Goal: Register for event/course

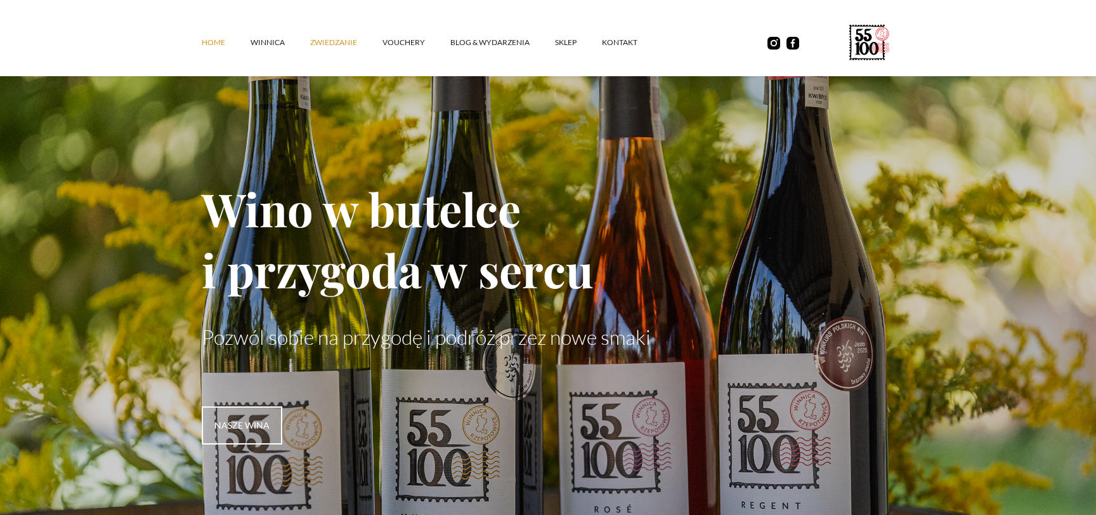
click at [352, 46] on link "ZWIEDZANIE" at bounding box center [346, 42] width 72 height 38
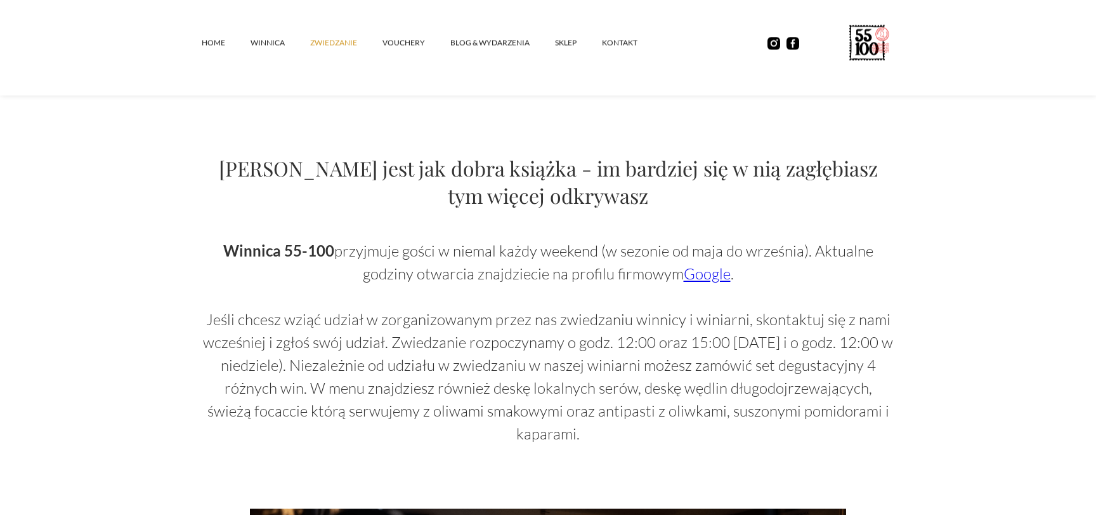
scroll to position [822, 0]
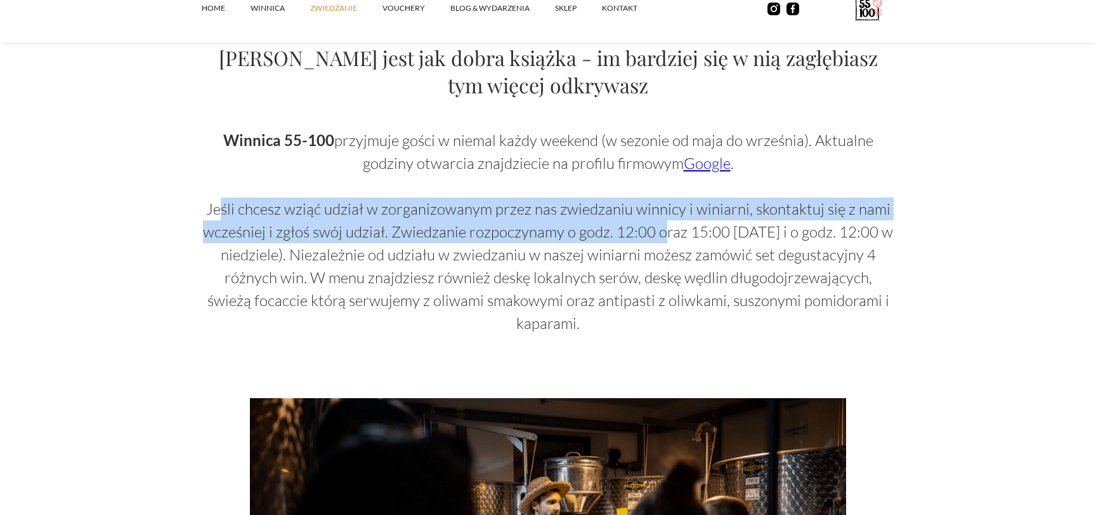
drag, startPoint x: 226, startPoint y: 215, endPoint x: 666, endPoint y: 228, distance: 439.9
click at [666, 228] on p "Winnica 55-100 przyjmuje gości w niemal każdy weekend (w sezonie od maja do wrz…" at bounding box center [548, 232] width 693 height 206
click at [504, 230] on p "Winnica 55-100 przyjmuje gości w niemal każdy weekend (w sezonie od maja do wrz…" at bounding box center [548, 232] width 693 height 206
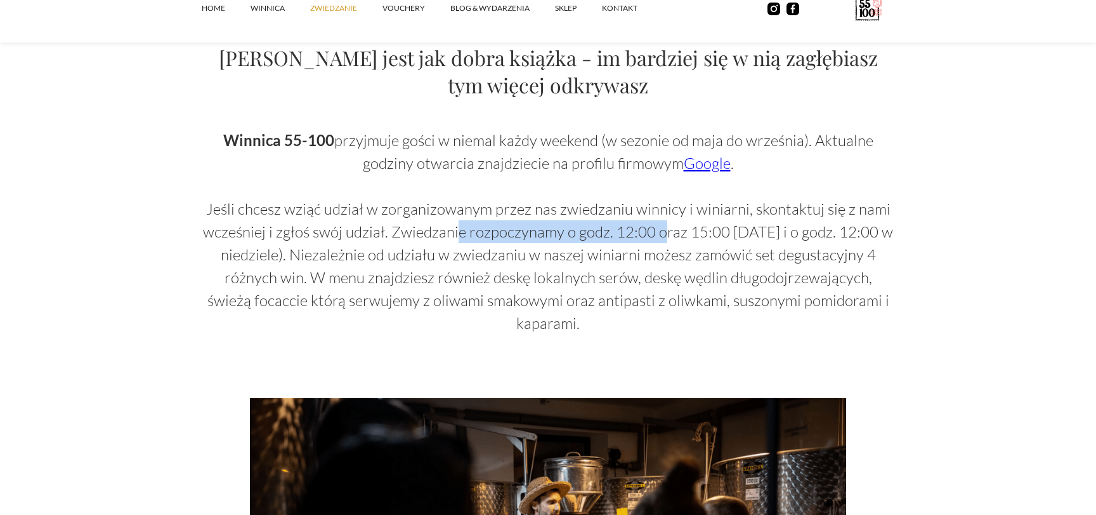
drag, startPoint x: 461, startPoint y: 238, endPoint x: 671, endPoint y: 228, distance: 210.2
click at [671, 228] on p "Winnica 55-100 przyjmuje gości w niemal każdy weekend (w sezonie od maja do wrz…" at bounding box center [548, 232] width 693 height 206
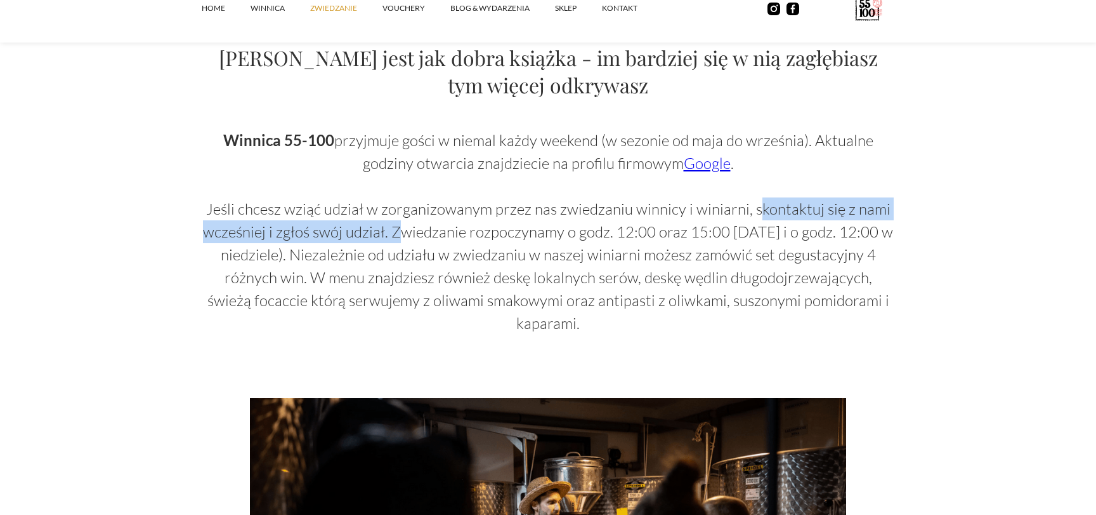
drag, startPoint x: 761, startPoint y: 210, endPoint x: 405, endPoint y: 232, distance: 356.6
click at [405, 232] on p "Winnica 55-100 przyjmuje gości w niemal każdy weekend (w sezonie od maja do wrz…" at bounding box center [548, 232] width 693 height 206
click at [397, 235] on p "Winnica 55-100 przyjmuje gości w niemal każdy weekend (w sezonie od maja do wrz…" at bounding box center [548, 232] width 693 height 206
